Goal: Use online tool/utility: Utilize a website feature to perform a specific function

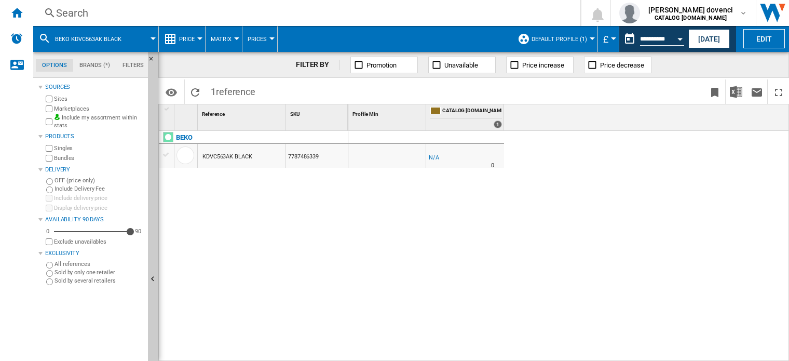
click at [173, 39] on ng-md-icon at bounding box center [170, 39] width 12 height 12
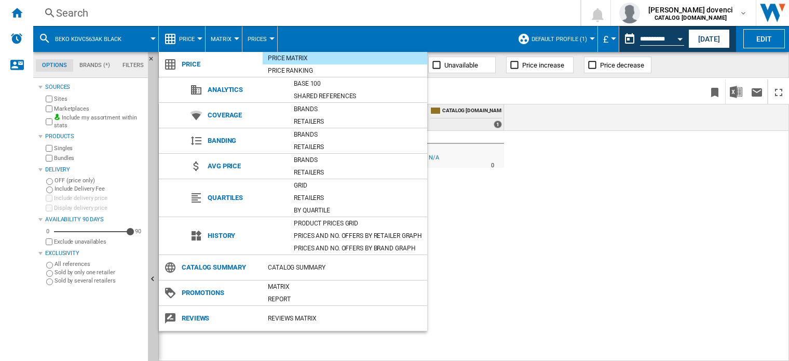
click at [535, 171] on md-backdrop at bounding box center [394, 180] width 789 height 361
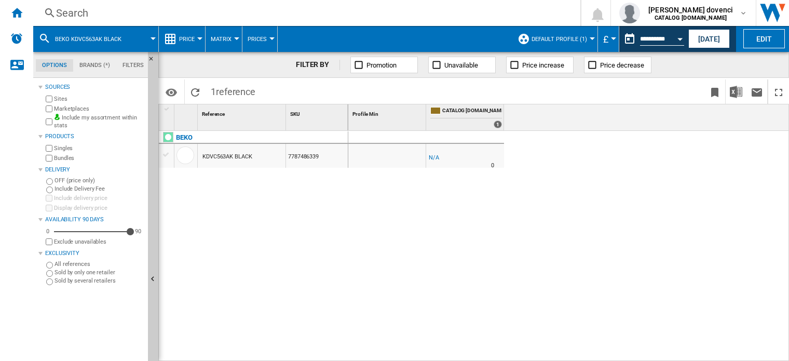
click at [137, 39] on span at bounding box center [144, 39] width 17 height 26
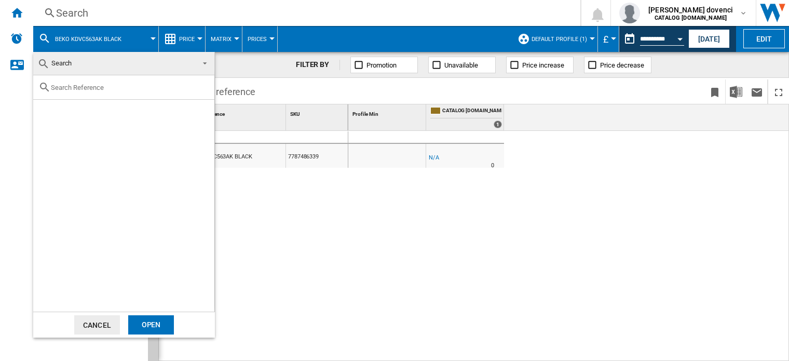
click at [139, 35] on md-backdrop at bounding box center [394, 180] width 789 height 361
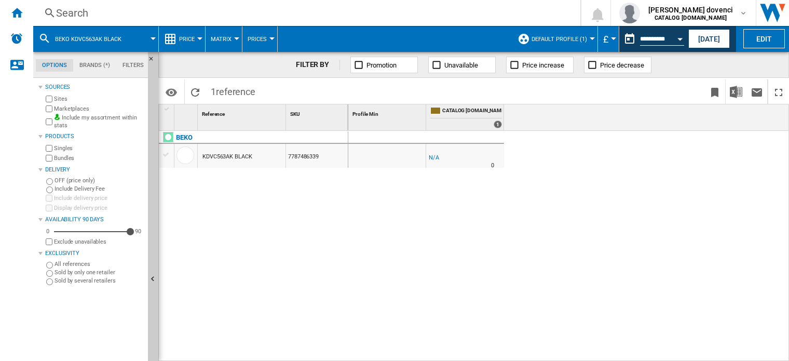
click at [44, 40] on md-icon at bounding box center [44, 38] width 12 height 12
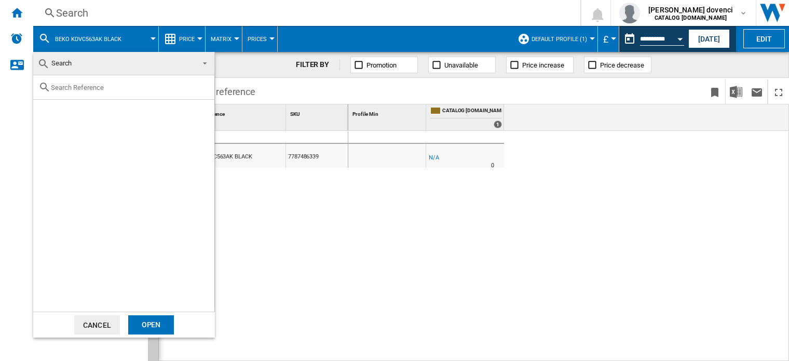
click at [104, 332] on button "Cancel" at bounding box center [97, 324] width 46 height 19
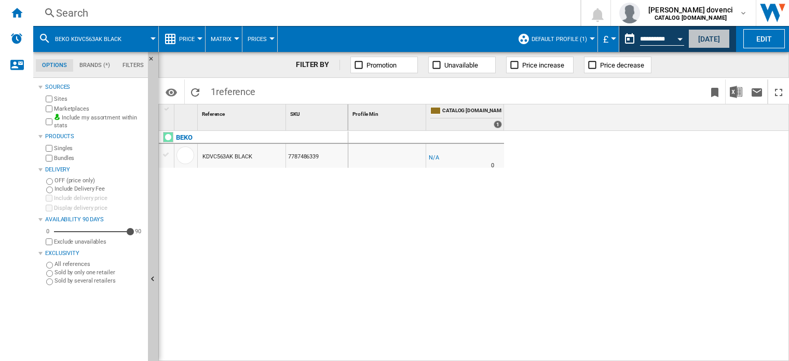
click at [712, 39] on button "[DATE]" at bounding box center [709, 38] width 42 height 19
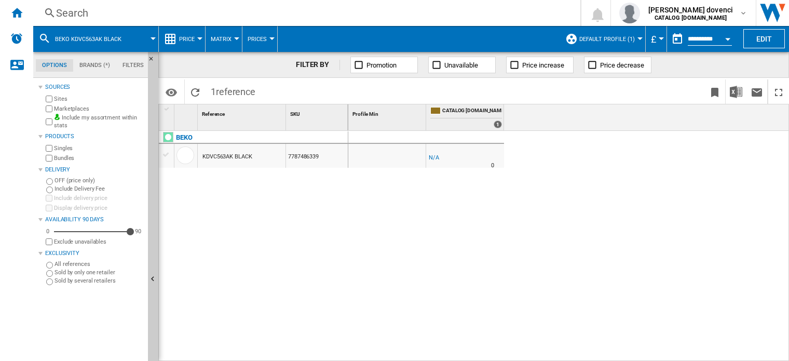
click at [590, 39] on span "Default profile (1)" at bounding box center [607, 39] width 56 height 7
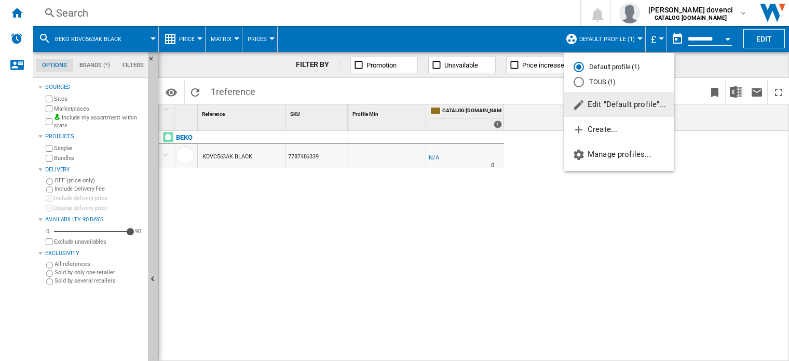
click at [284, 35] on md-backdrop at bounding box center [394, 180] width 789 height 361
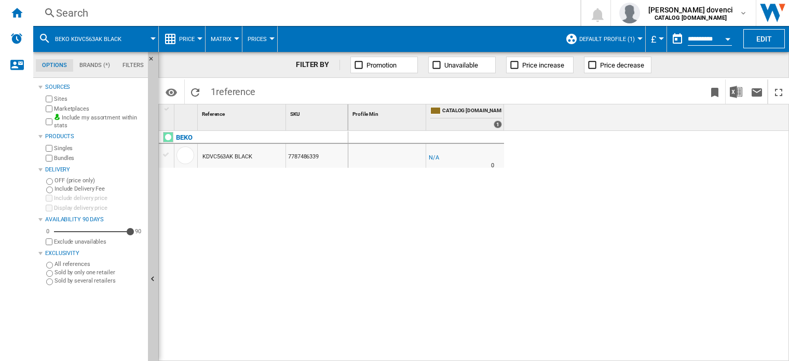
click at [182, 40] on span "Price" at bounding box center [187, 39] width 16 height 7
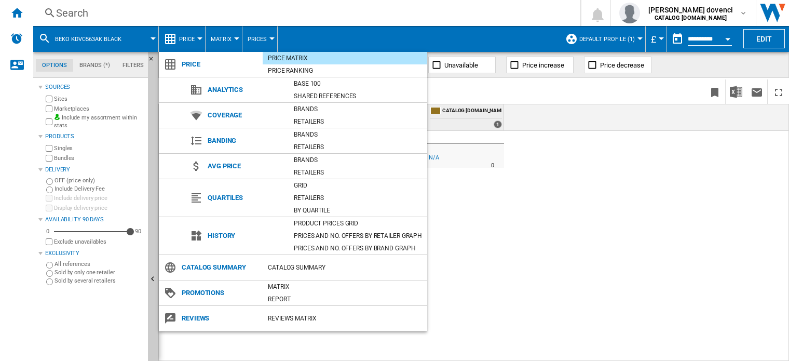
click at [183, 36] on md-backdrop at bounding box center [394, 180] width 789 height 361
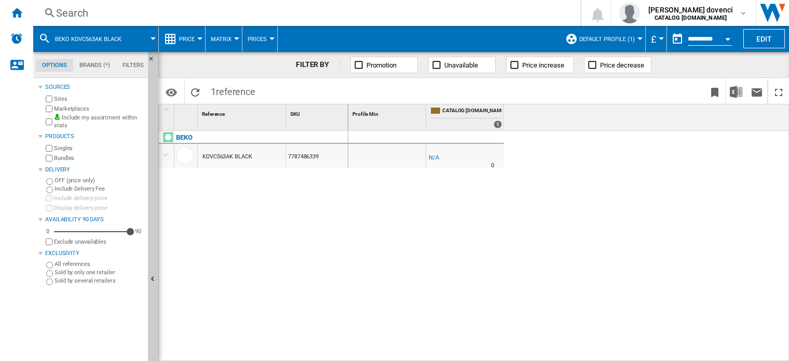
click at [195, 35] on button "Price" at bounding box center [189, 39] width 21 height 26
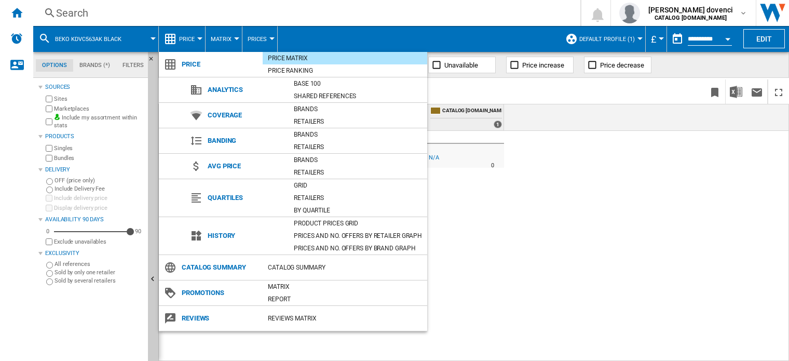
click at [334, 55] on div "Price Matrix" at bounding box center [345, 58] width 165 height 10
click at [281, 56] on div "Price Matrix" at bounding box center [345, 58] width 165 height 10
click at [601, 120] on md-backdrop at bounding box center [394, 180] width 789 height 361
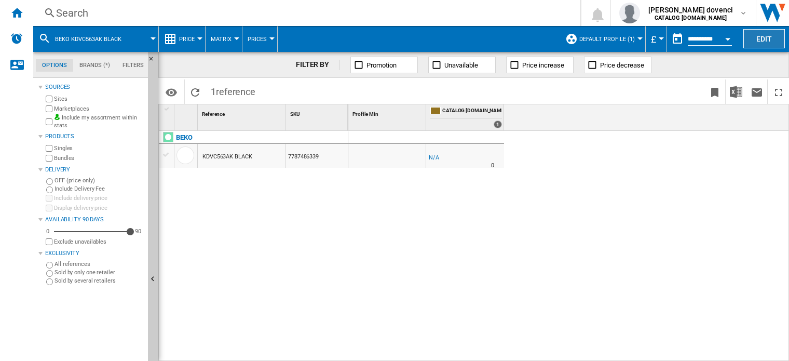
click at [747, 37] on button "Edit" at bounding box center [764, 38] width 42 height 19
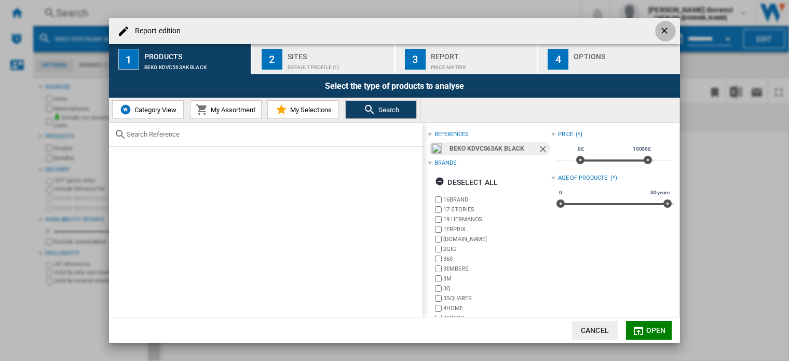
drag, startPoint x: 666, startPoint y: 26, endPoint x: 660, endPoint y: 34, distance: 9.7
click at [665, 29] on ng-md-icon "getI18NText('BUTTONS.CLOSE_DIALOG')" at bounding box center [665, 31] width 12 height 12
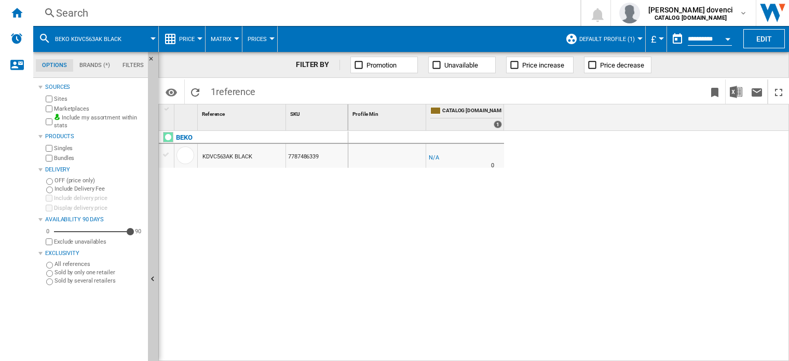
click at [91, 68] on md-tab-item "Brands (*)" at bounding box center [94, 65] width 43 height 12
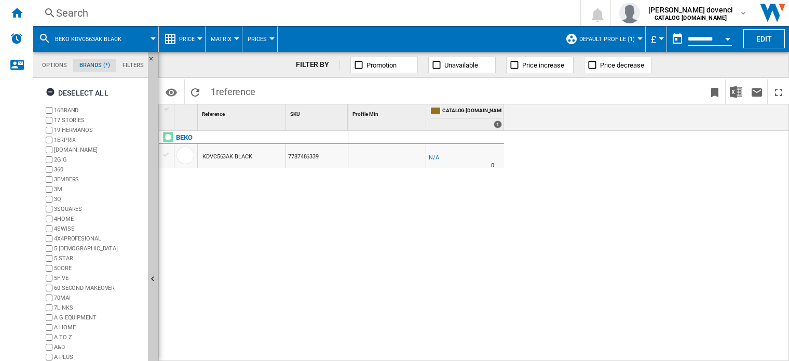
scroll to position [39, 0]
click at [50, 91] on ng-md-icon "button" at bounding box center [52, 93] width 12 height 12
click at [50, 93] on ng-md-icon "button" at bounding box center [52, 93] width 12 height 12
click at [58, 60] on md-tab-item "Options" at bounding box center [54, 65] width 37 height 12
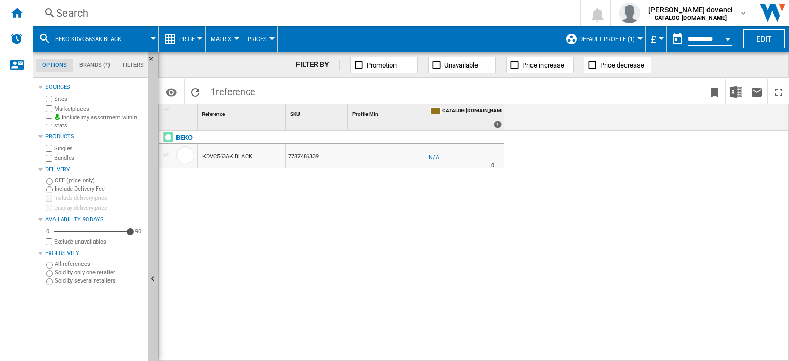
click at [132, 39] on div "BEKO KDVC563AK BLACK" at bounding box center [95, 39] width 115 height 26
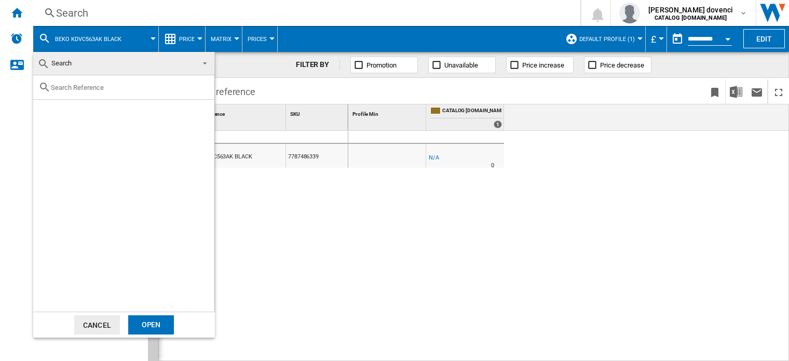
click at [136, 41] on md-backdrop at bounding box center [394, 180] width 789 height 361
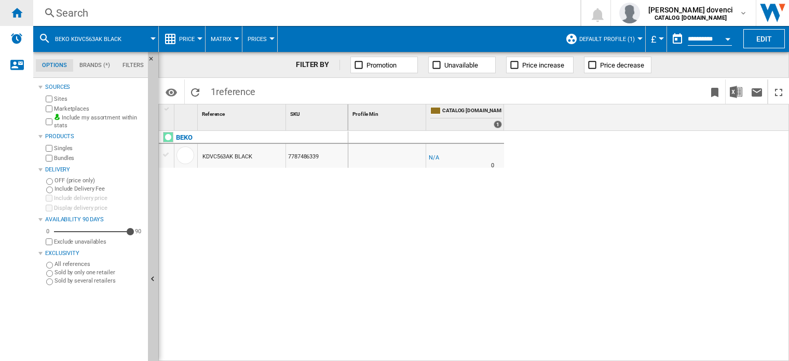
click at [16, 18] on ng-md-icon "Home" at bounding box center [16, 12] width 12 height 12
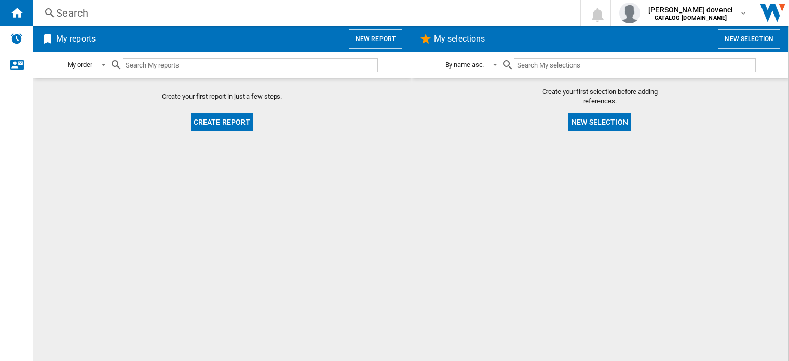
click at [380, 33] on button "New report" at bounding box center [375, 39] width 53 height 20
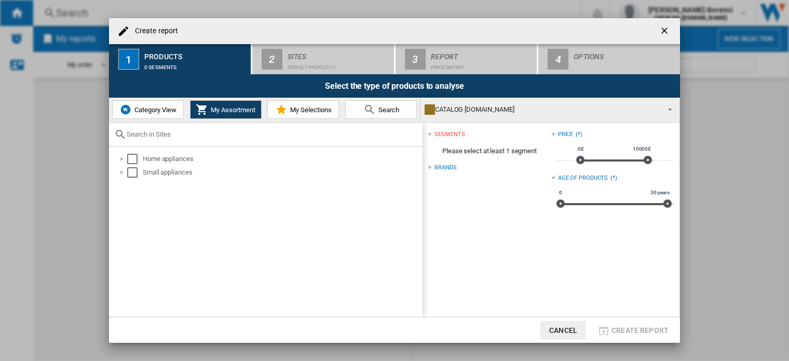
click at [664, 26] on ng-md-icon "getI18NText('BUTTONS.CLOSE_DIALOG')" at bounding box center [665, 31] width 12 height 12
